Goal: Check status: Check status

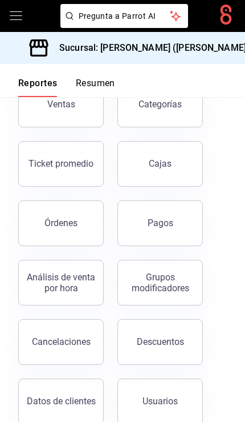
scroll to position [98, 0]
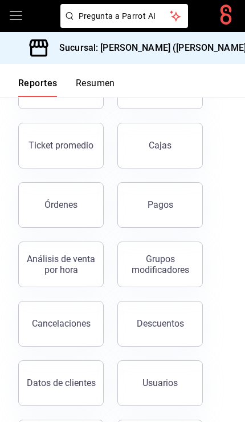
click at [171, 200] on div "Pagos" at bounding box center [161, 204] width 26 height 11
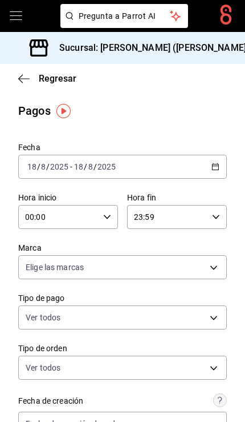
click at [96, 214] on input "00:00" at bounding box center [58, 216] width 80 height 23
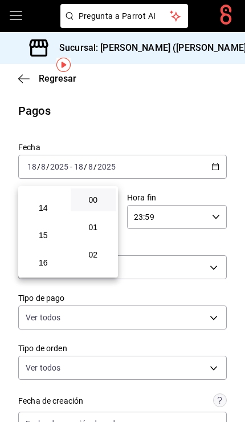
scroll to position [375, 0]
click at [42, 213] on span "14" at bounding box center [43, 208] width 32 height 9
type input "14:00"
click at [93, 193] on button "00" at bounding box center [94, 199] width 46 height 23
click at [110, 145] on div at bounding box center [122, 211] width 245 height 422
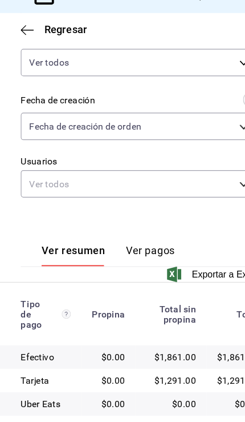
scroll to position [260, 0]
